Goal: Information Seeking & Learning: Learn about a topic

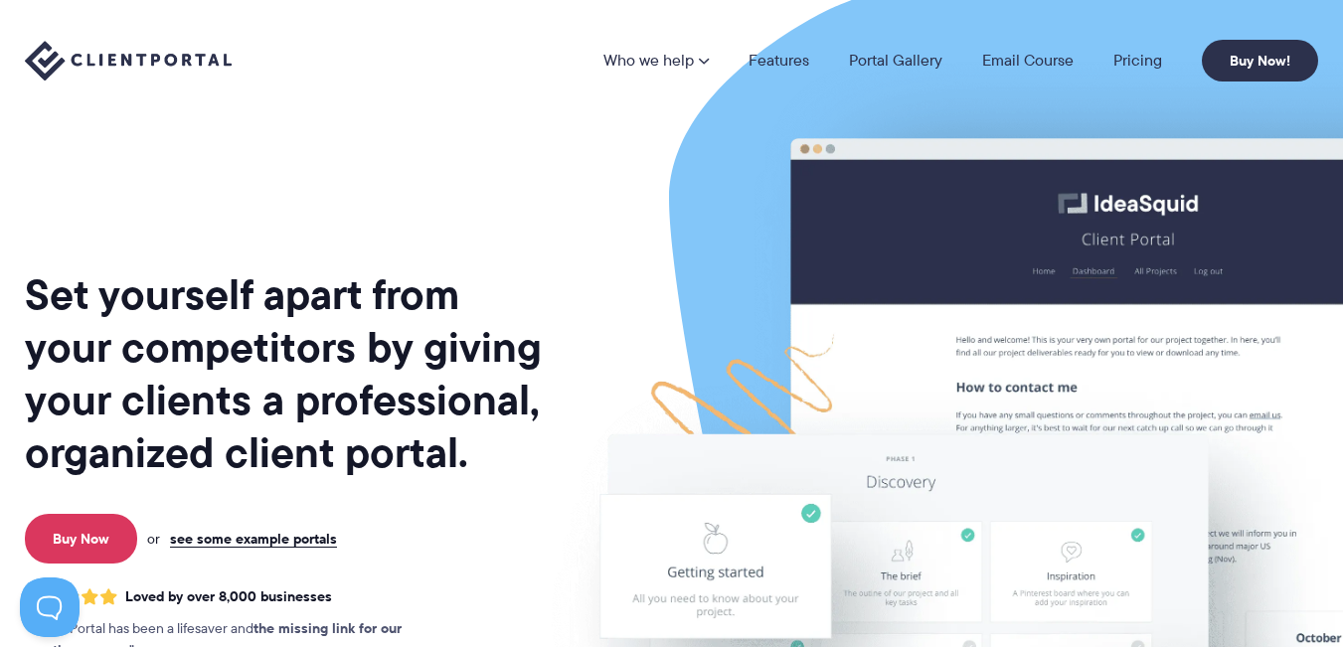
click at [1130, 47] on nav "Who we help Who we help View pricing Agencies See how Client Portal can help gi…" at bounding box center [960, 61] width 715 height 42
click at [1132, 59] on link "Pricing" at bounding box center [1137, 61] width 49 height 16
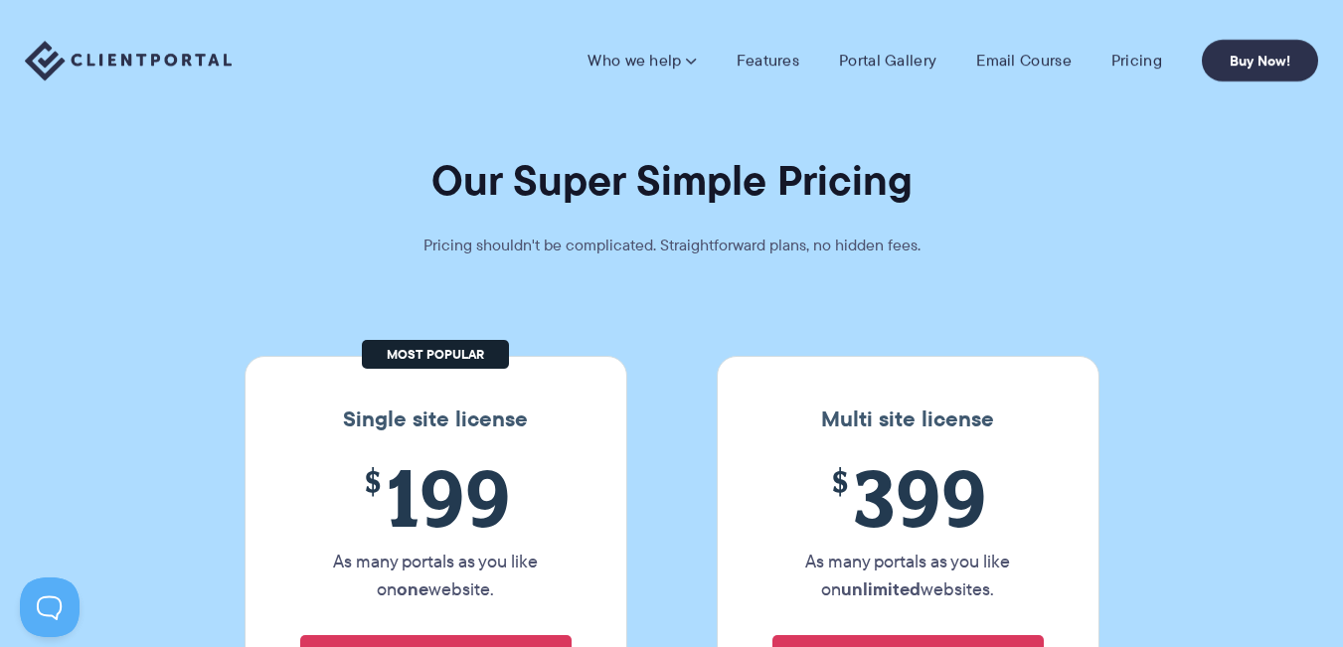
click at [107, 52] on img at bounding box center [128, 61] width 207 height 41
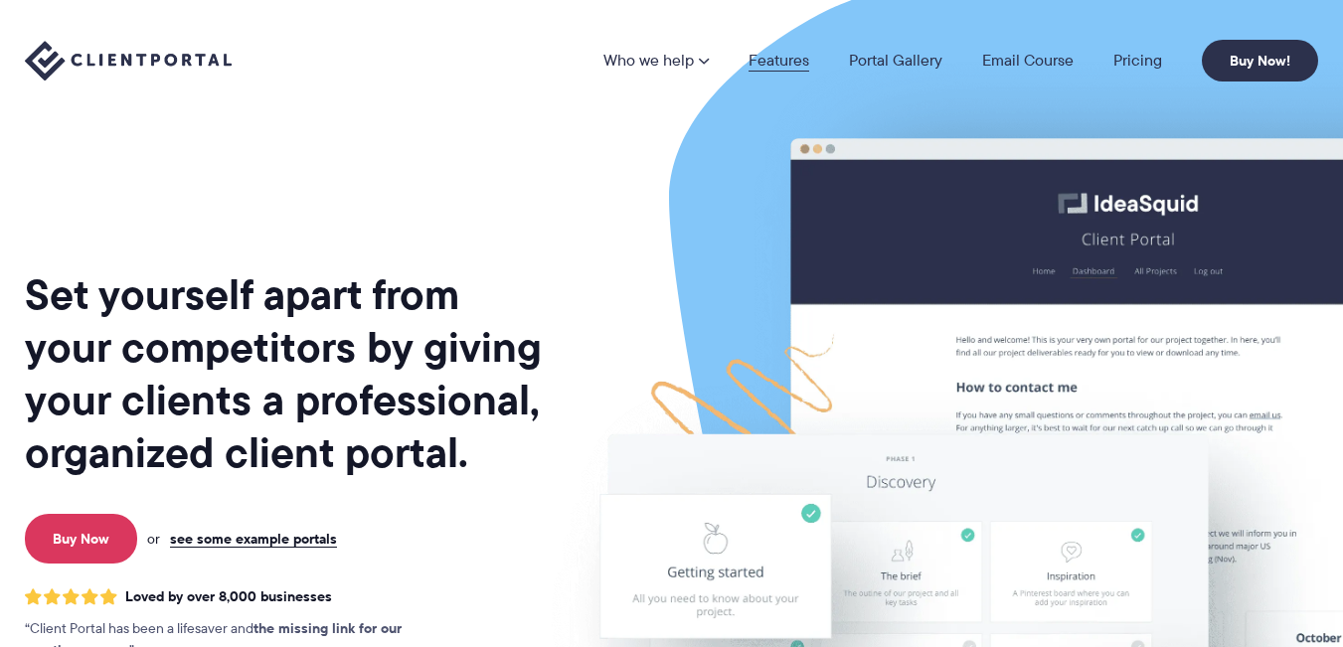
click at [778, 62] on link "Features" at bounding box center [778, 61] width 61 height 16
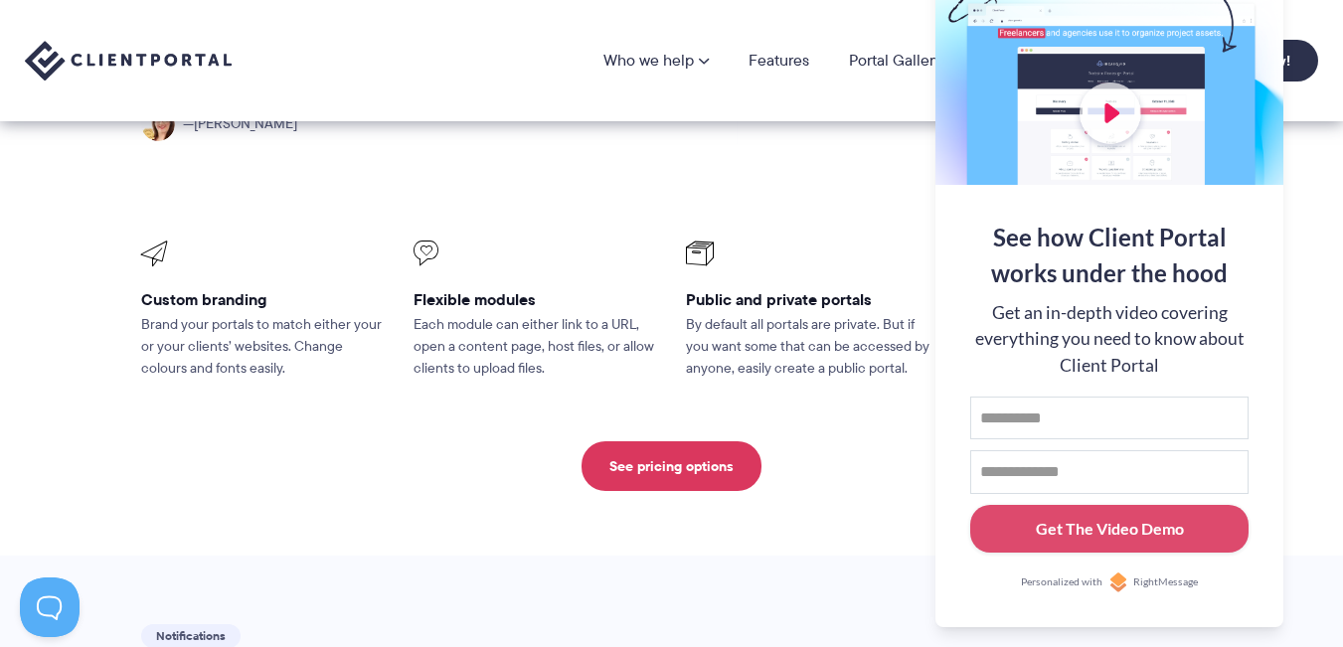
scroll to position [596, 0]
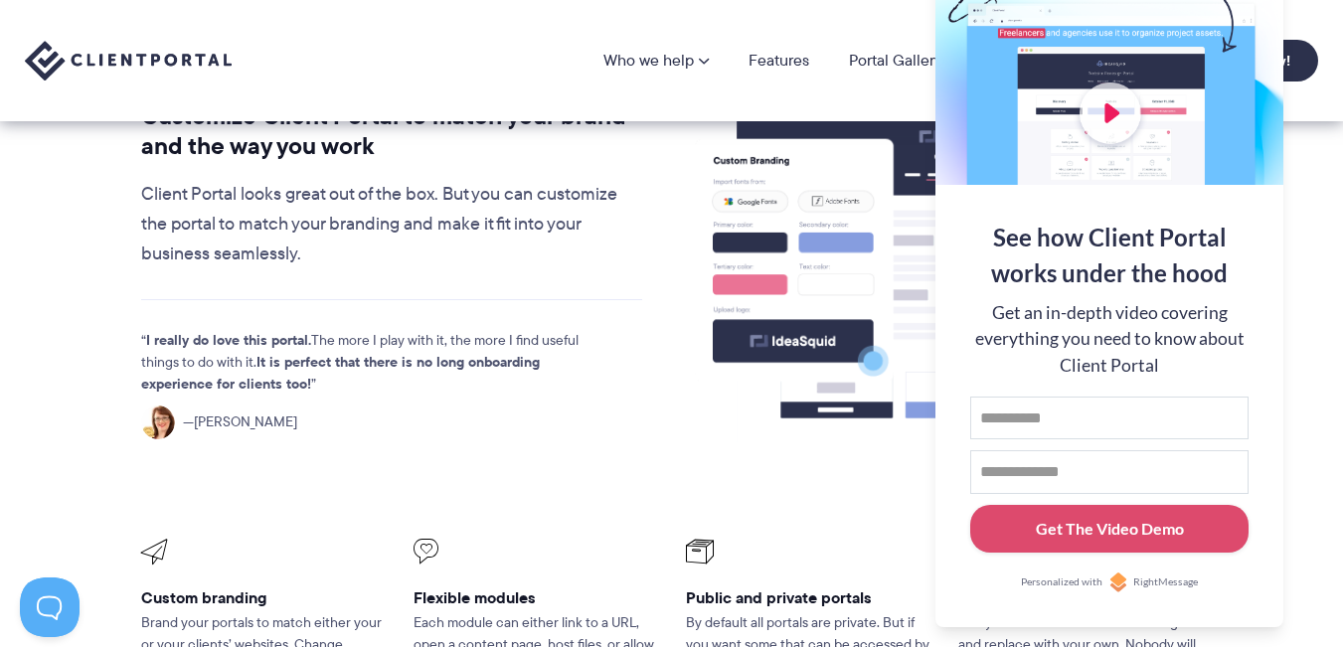
click at [1339, 460] on section "Customization Customize Client Portal to match your brand and the way you work …" at bounding box center [671, 426] width 1343 height 856
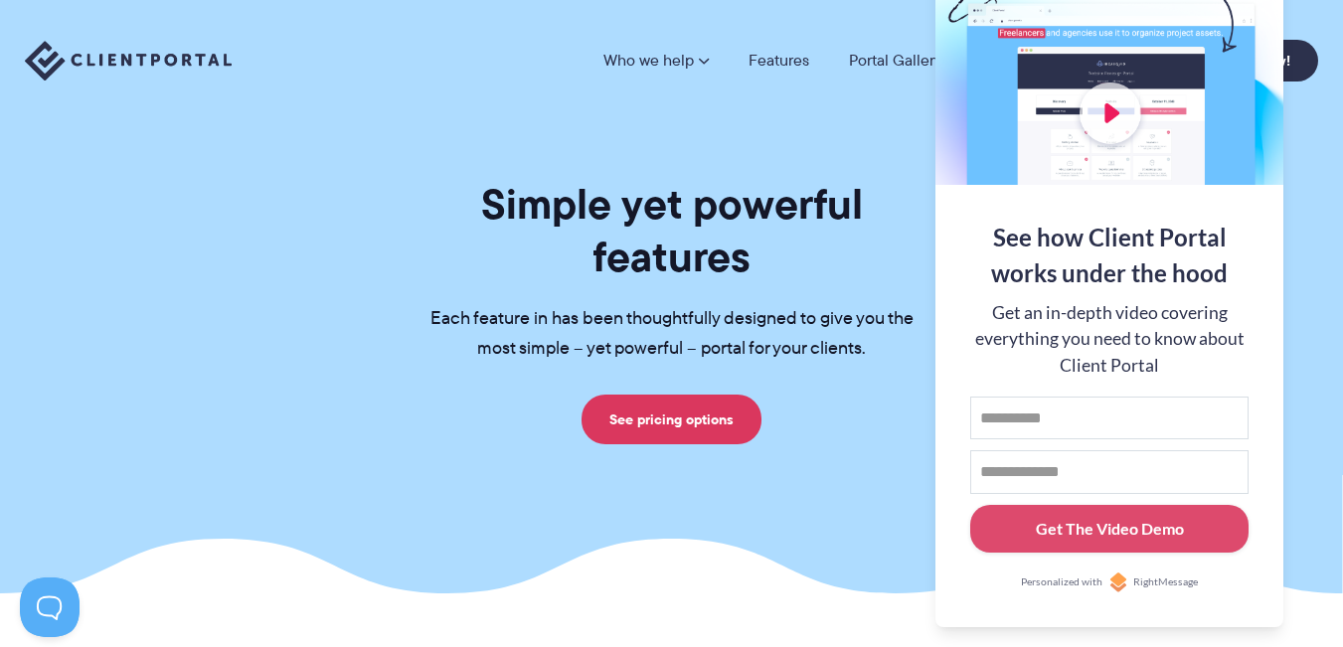
scroll to position [0, 0]
click at [453, 214] on h1 "Simple yet powerful features" at bounding box center [672, 231] width 547 height 105
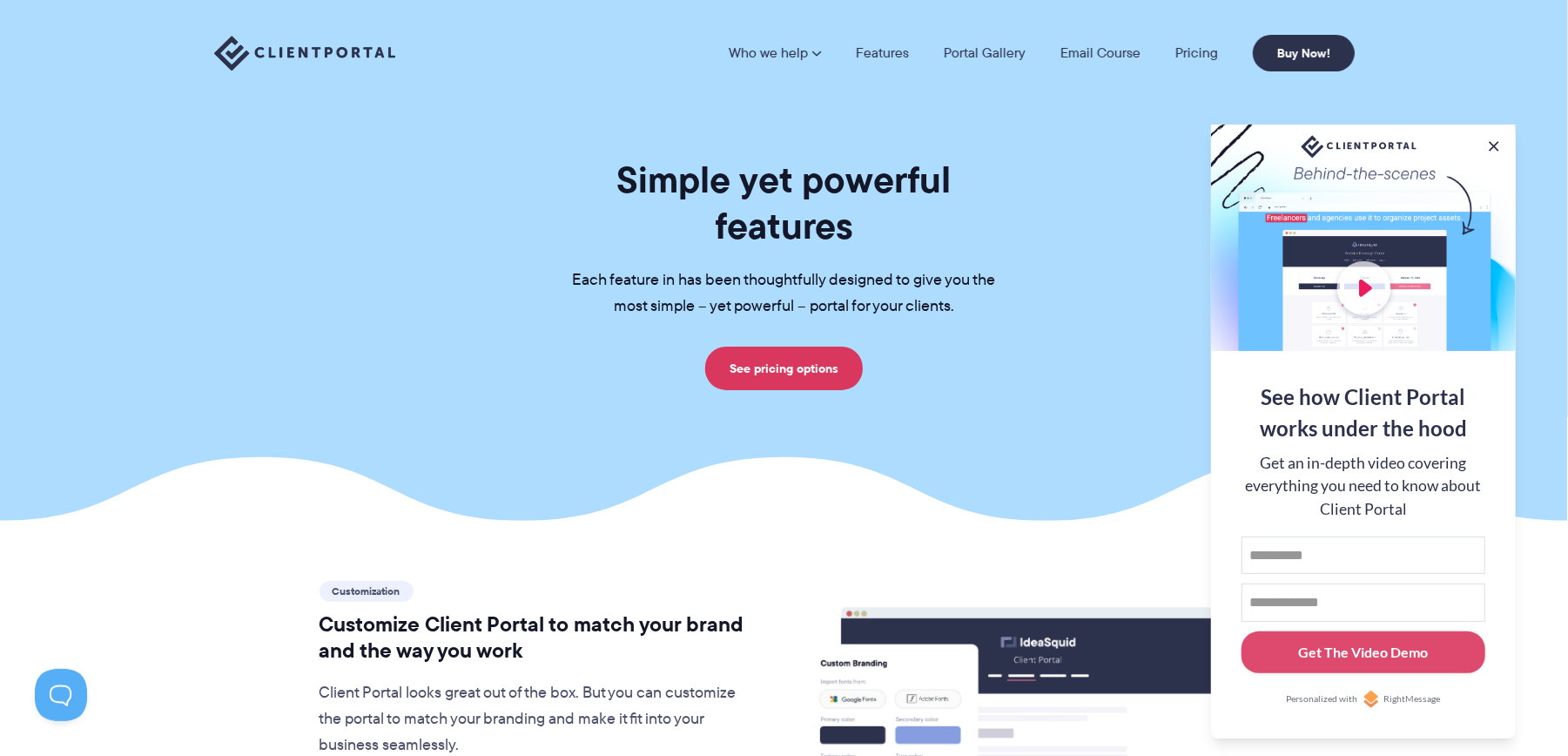
drag, startPoint x: 1097, startPoint y: 4, endPoint x: 0, endPoint y: 298, distance: 1135.7
click at [0, 298] on section "Simple yet powerful features Each feature in has been thoughtfully designed to …" at bounding box center [784, 260] width 1568 height 520
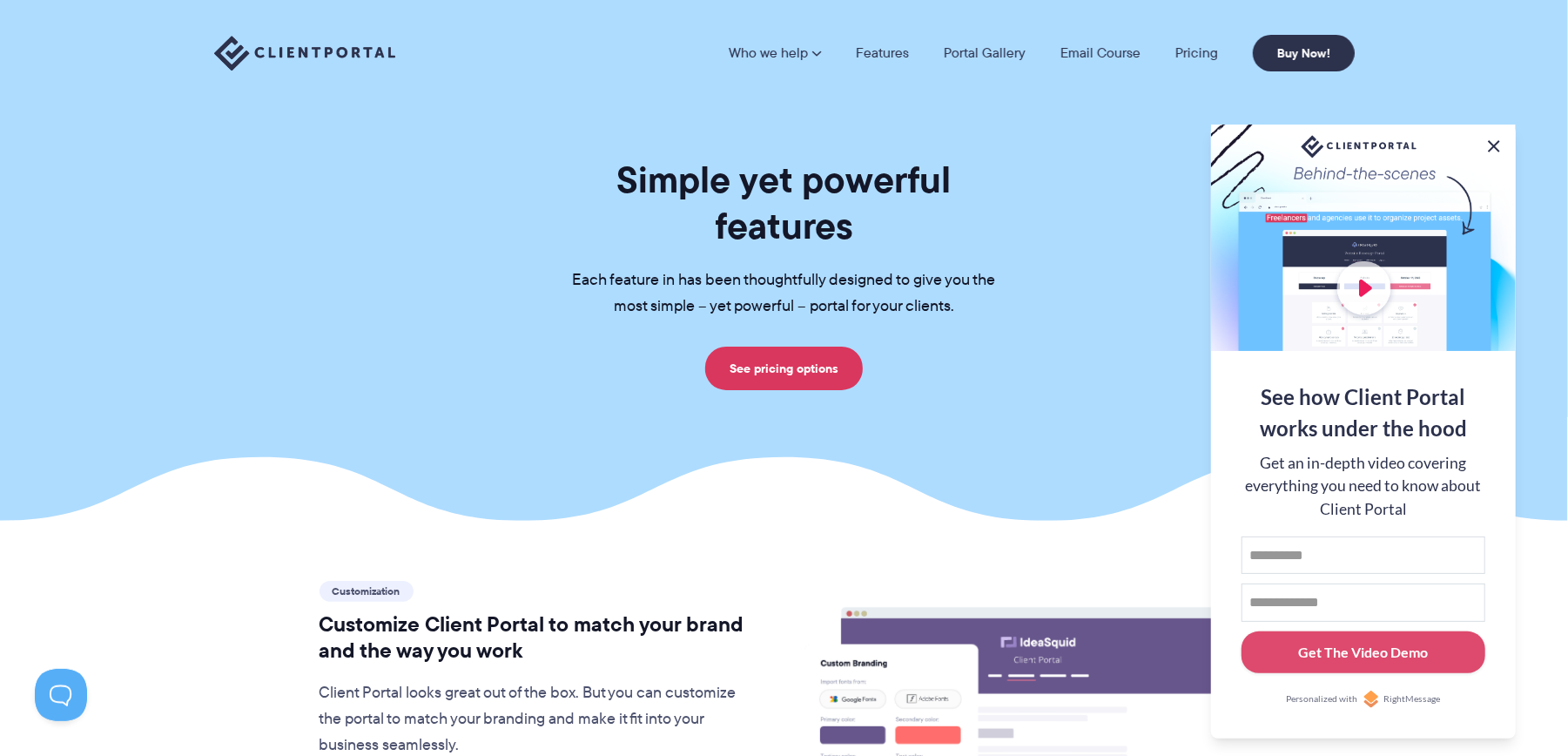
click at [1176, 138] on button at bounding box center [1494, 146] width 21 height 21
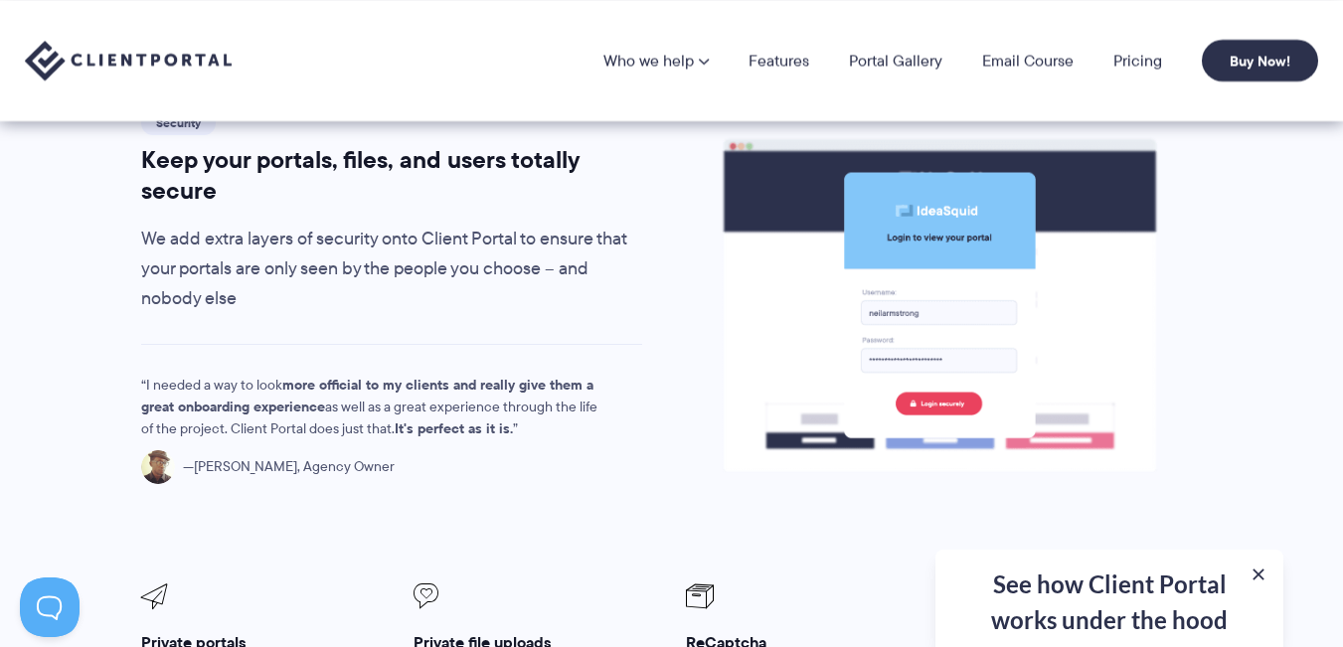
scroll to position [2982, 0]
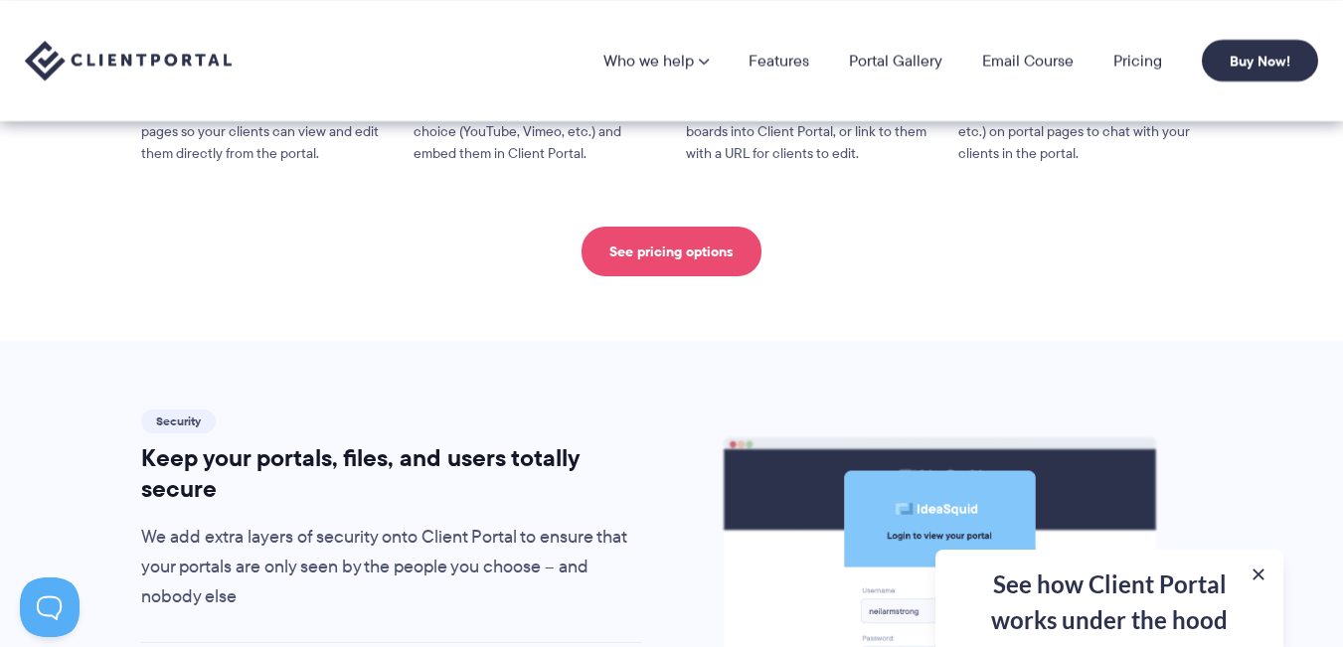
click at [632, 227] on link "See pricing options" at bounding box center [671, 252] width 180 height 50
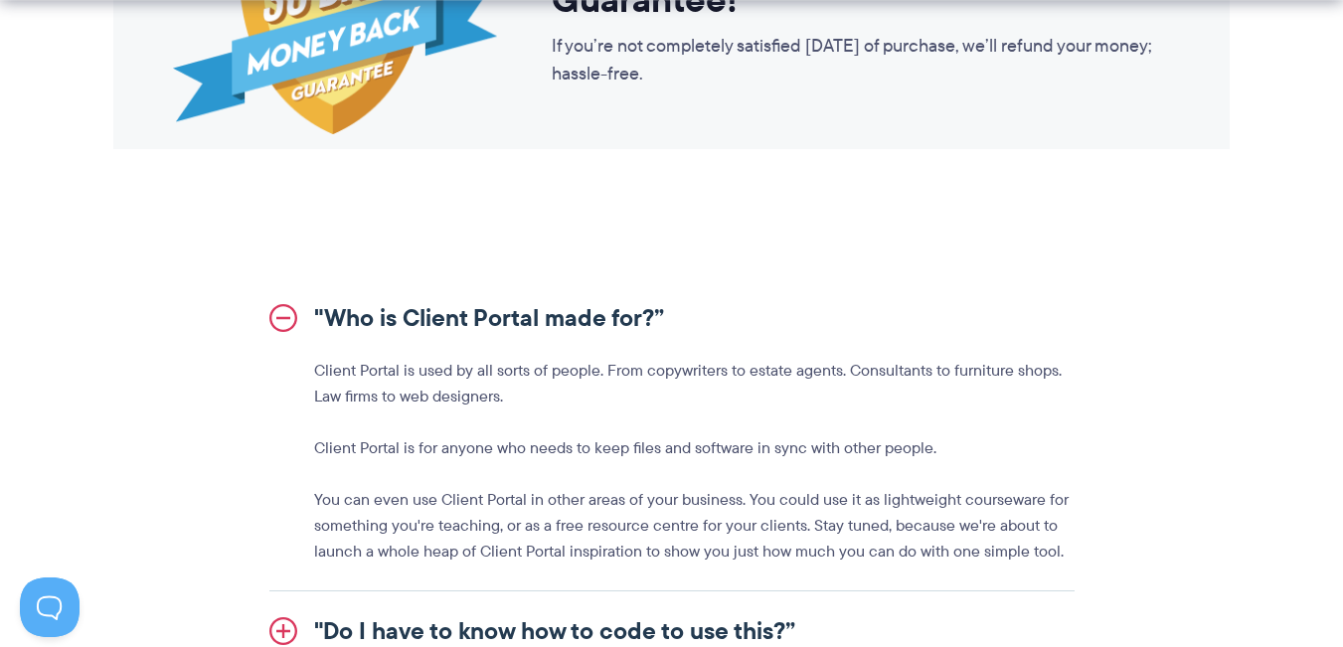
scroll to position [2286, 0]
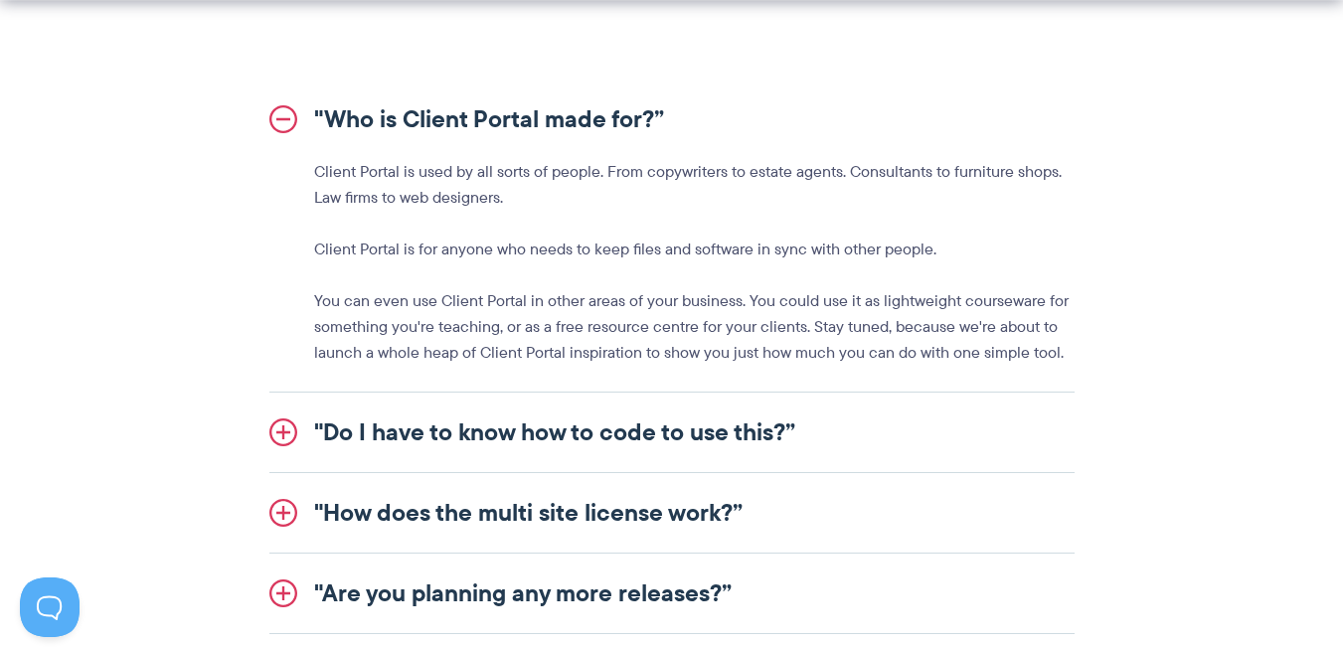
click at [543, 442] on link ""Do I have to know how to code to use this?”" at bounding box center [671, 433] width 805 height 80
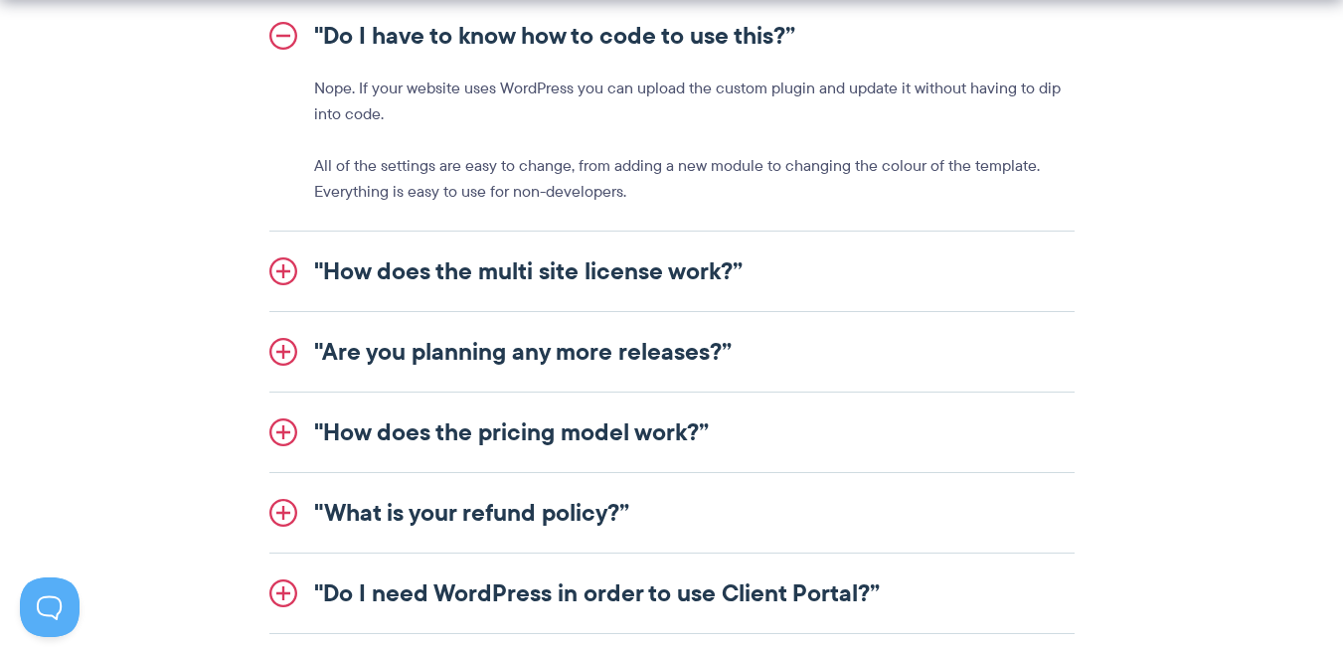
scroll to position [2485, 0]
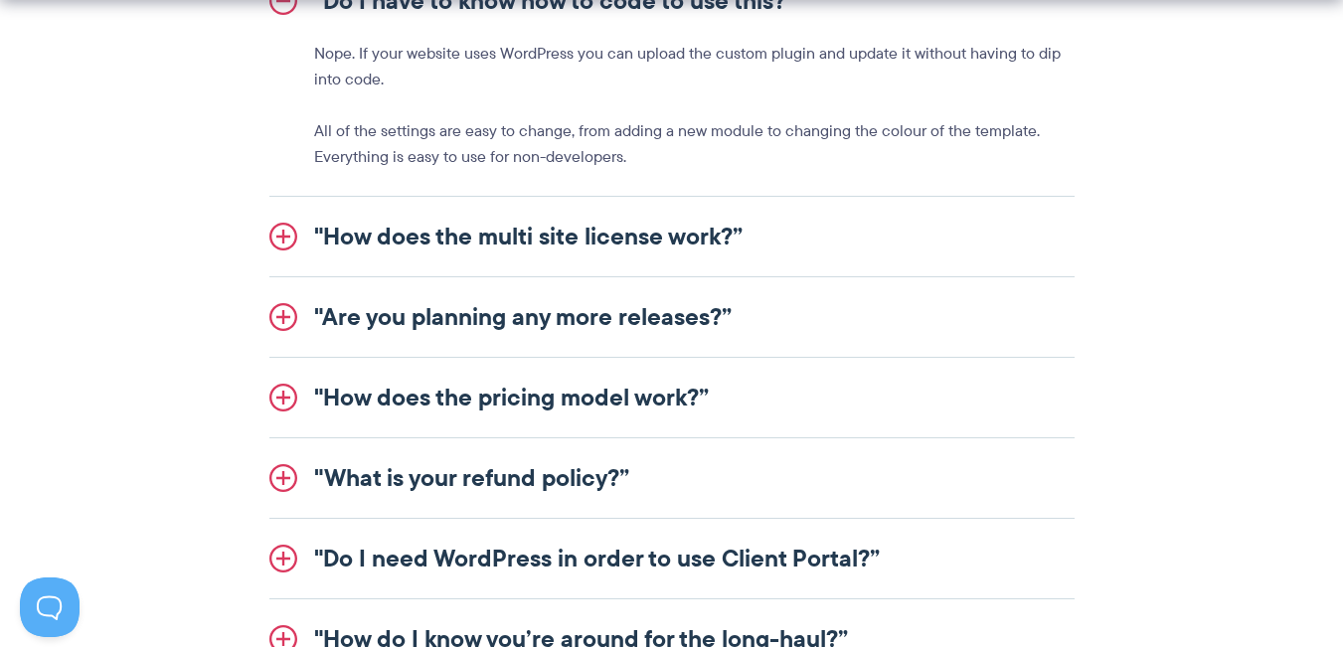
click at [502, 391] on link ""How does the pricing model work?”" at bounding box center [671, 398] width 805 height 80
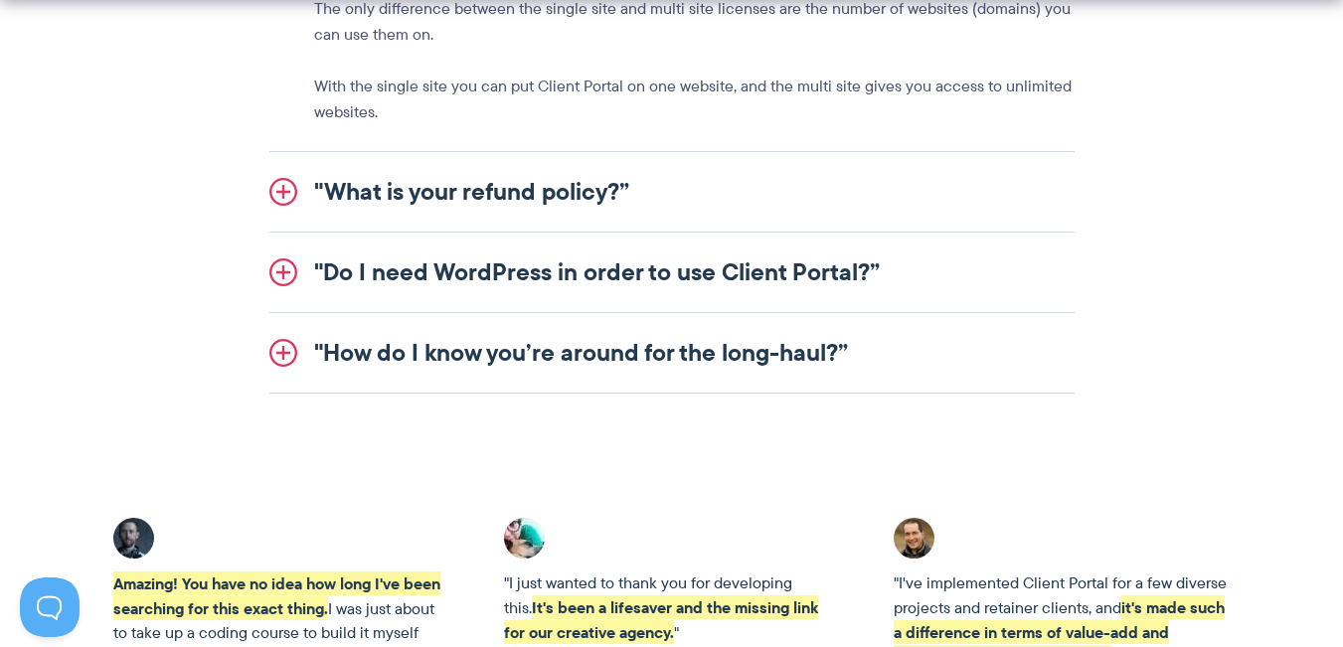
scroll to position [2883, 0]
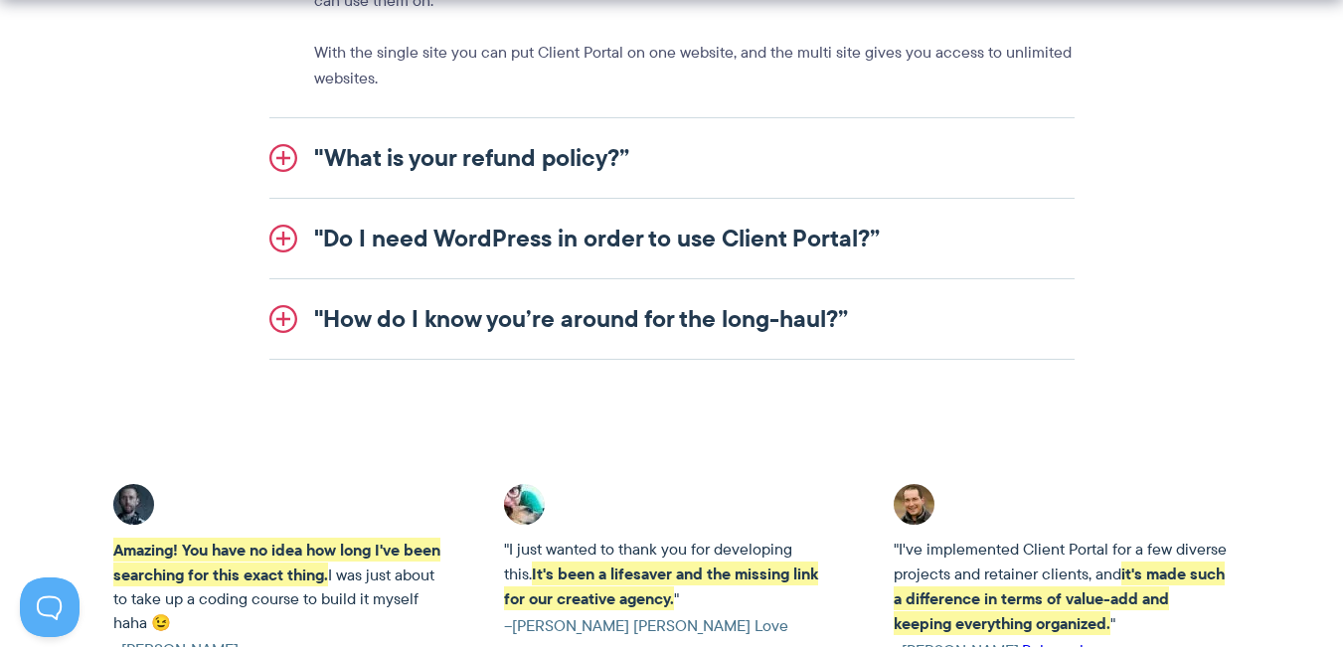
click at [553, 268] on link ""Do I need WordPress in order to use Client Portal?”" at bounding box center [671, 239] width 805 height 80
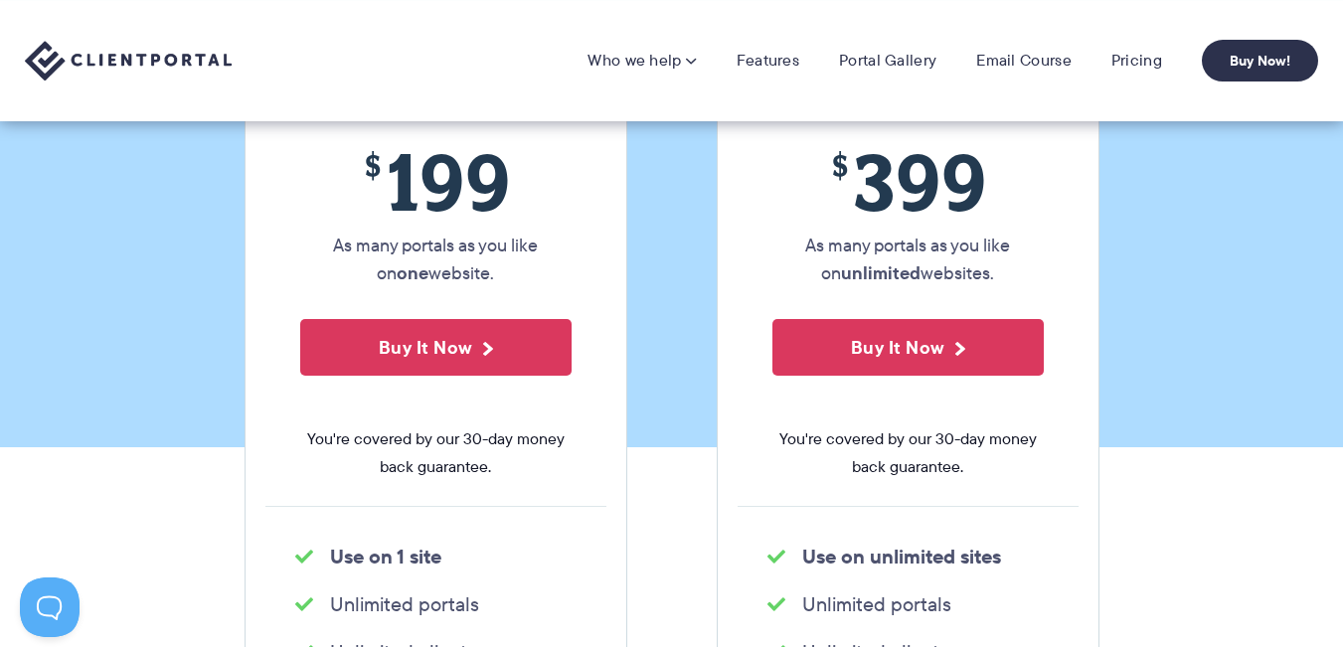
scroll to position [298, 0]
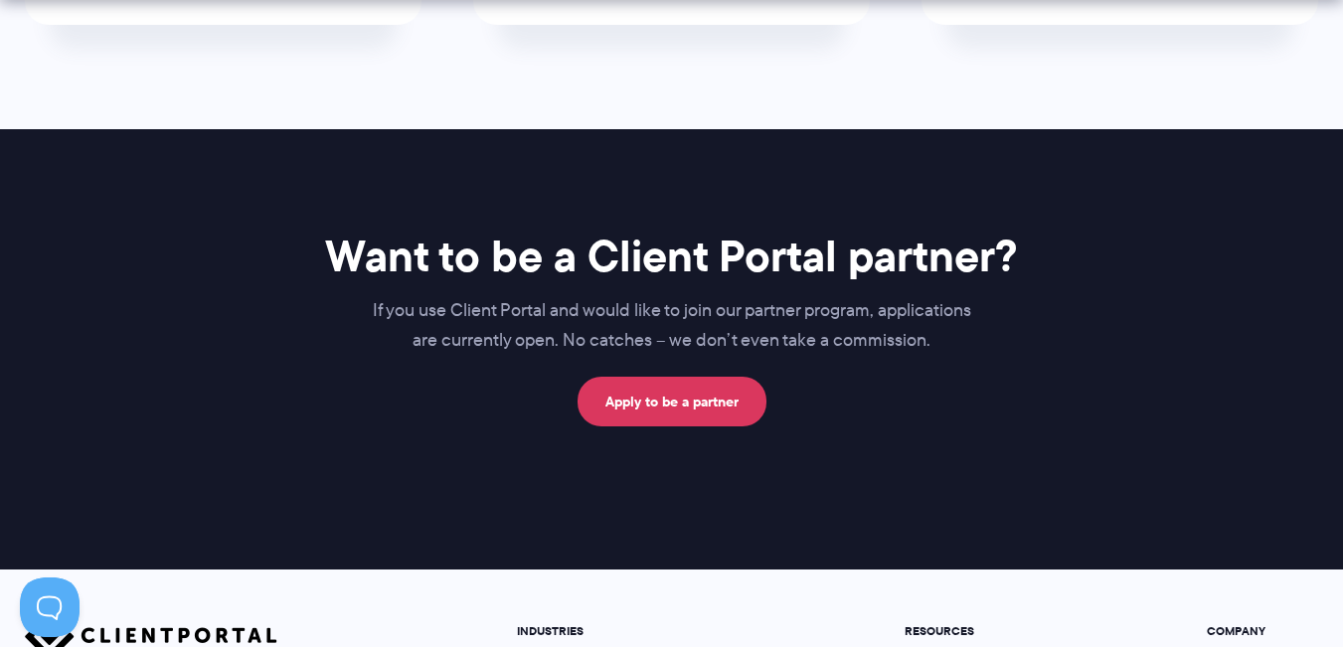
scroll to position [1466, 0]
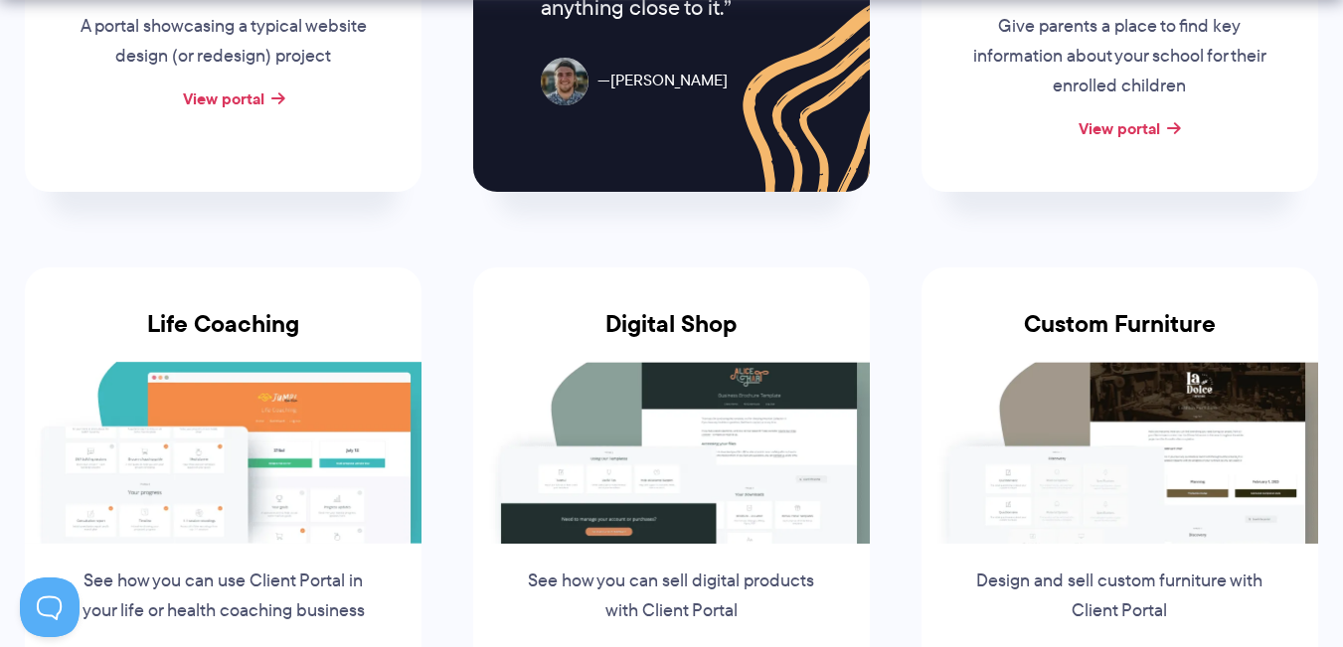
scroll to position [1590, 0]
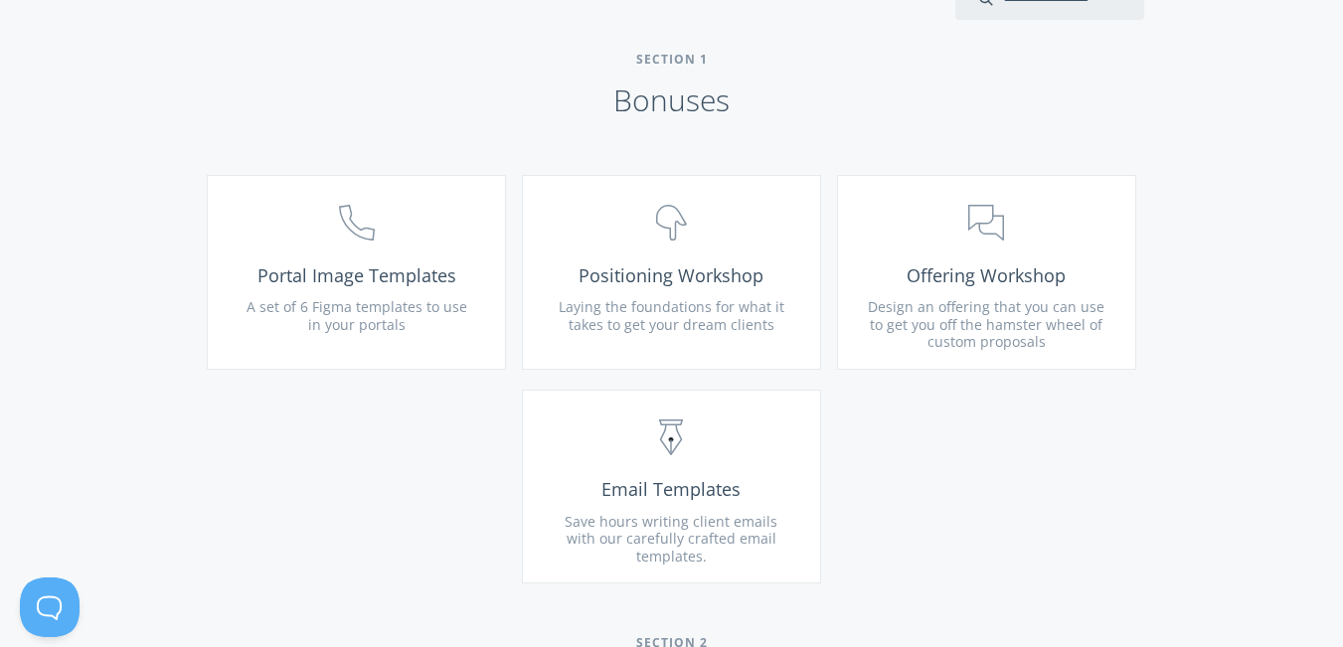
scroll to position [199, 0]
